Goal: Find specific page/section: Find specific page/section

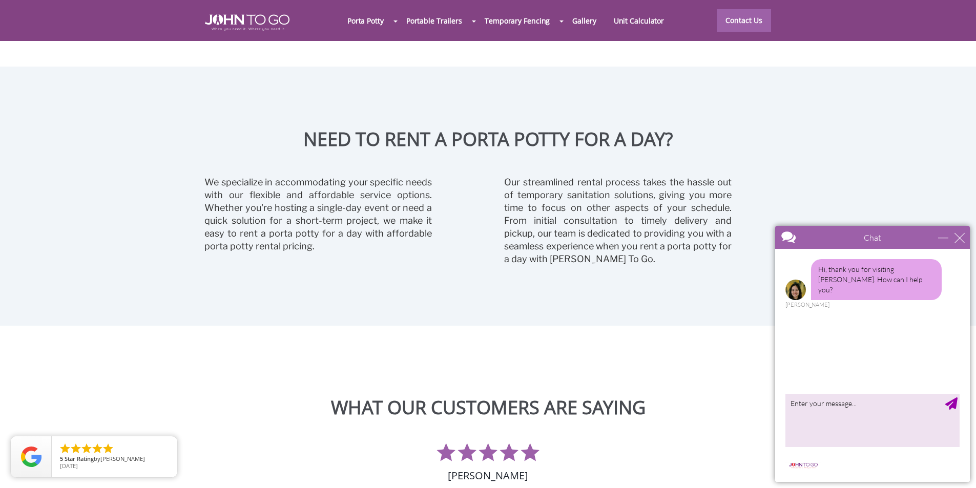
scroll to position [2562, 0]
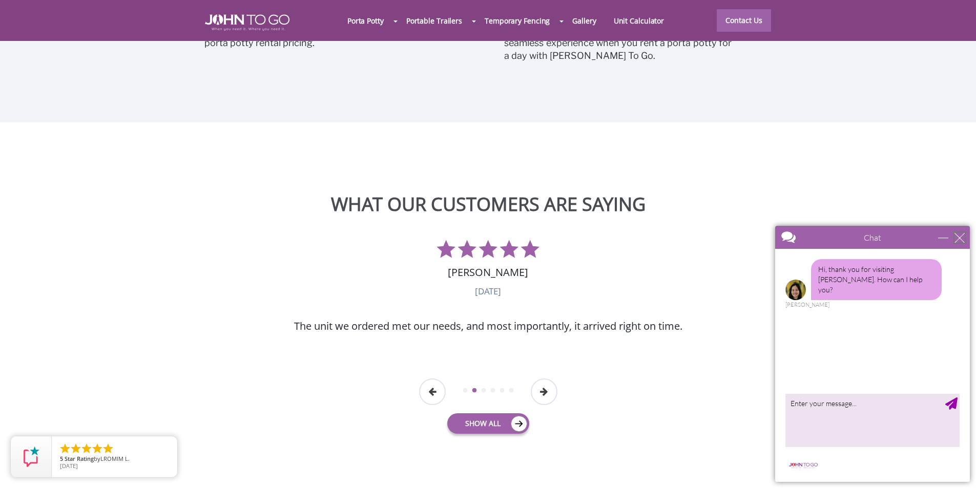
click at [963, 238] on div "close" at bounding box center [959, 238] width 10 height 10
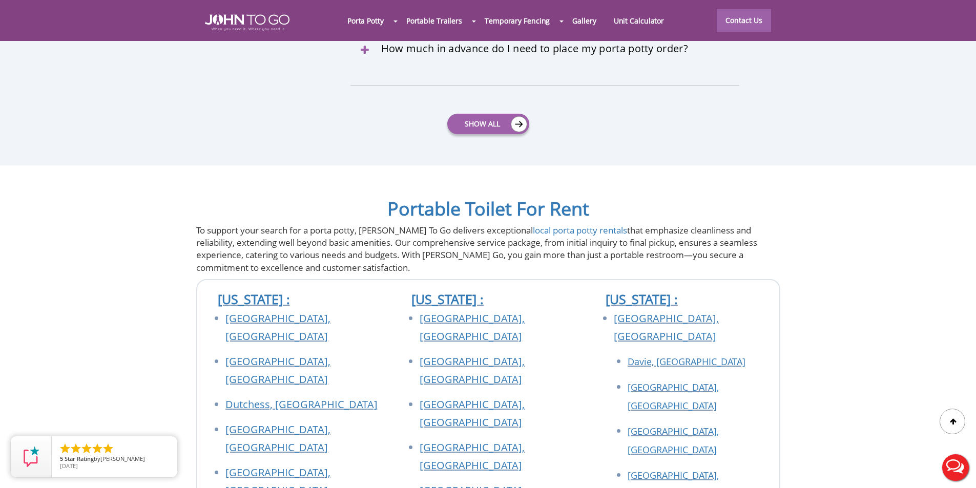
scroll to position [3535, 0]
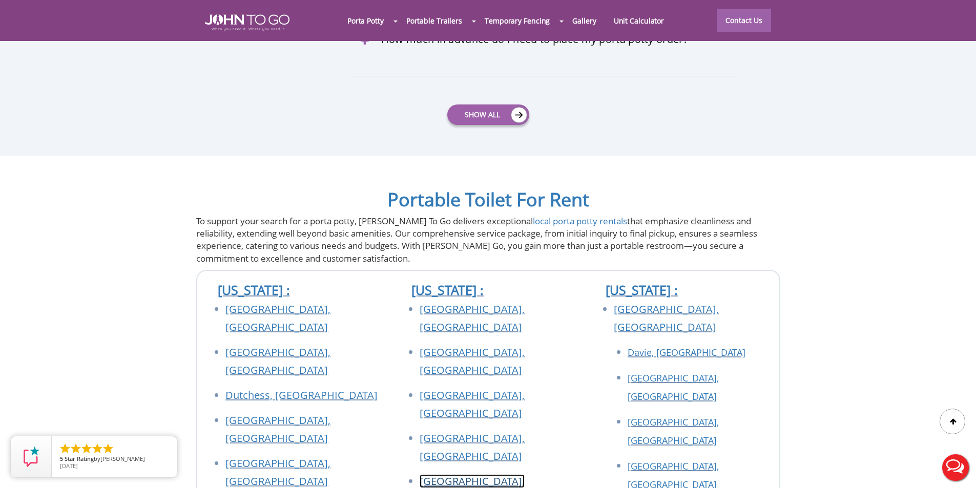
click at [447, 474] on link "[GEOGRAPHIC_DATA], [GEOGRAPHIC_DATA]" at bounding box center [472, 490] width 105 height 32
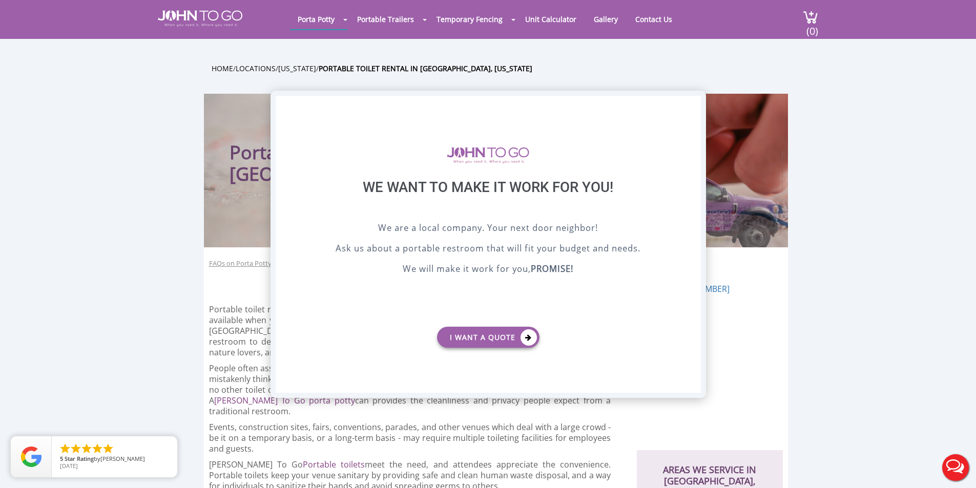
click at [692, 103] on div "X" at bounding box center [692, 104] width 16 height 17
